Goal: Task Accomplishment & Management: Manage account settings

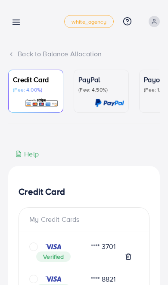
click at [14, 24] on icon at bounding box center [16, 22] width 9 height 9
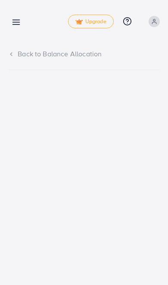
click at [14, 22] on icon at bounding box center [16, 22] width 9 height 9
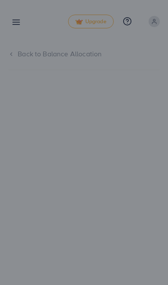
click at [128, 217] on div at bounding box center [84, 171] width 168 height 342
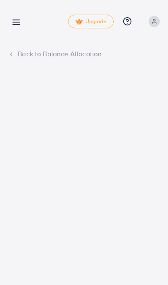
click at [11, 18] on link at bounding box center [14, 21] width 12 height 11
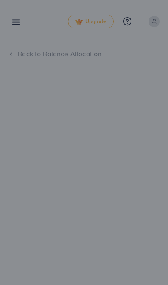
click at [8, 20] on div at bounding box center [84, 171] width 168 height 342
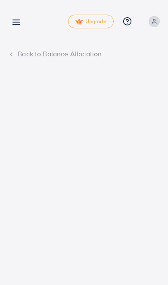
click at [19, 19] on icon at bounding box center [16, 22] width 9 height 9
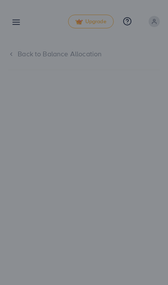
click at [130, 183] on div at bounding box center [84, 171] width 168 height 342
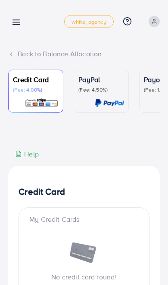
click at [16, 16] on link at bounding box center [14, 21] width 12 height 11
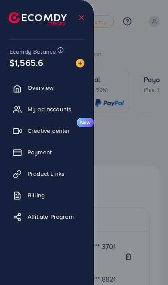
click at [152, 53] on div at bounding box center [84, 171] width 168 height 342
